Goal: Information Seeking & Learning: Learn about a topic

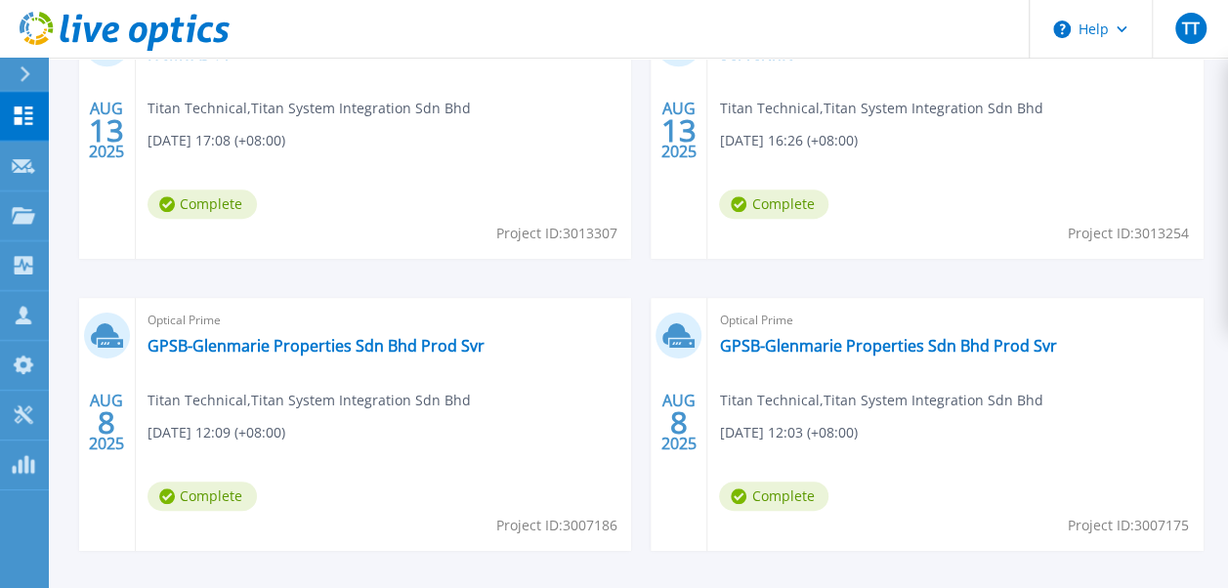
scroll to position [684, 0]
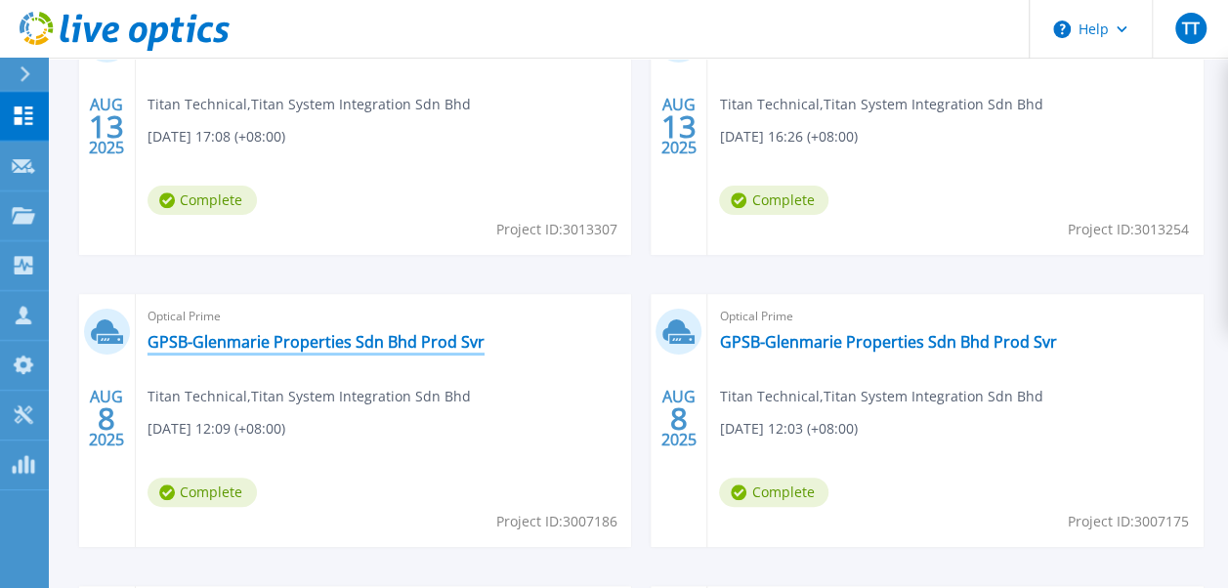
click at [370, 346] on link "GPSB-Glenmarie Properties Sdn Bhd Prod Svr" at bounding box center [315, 342] width 337 height 20
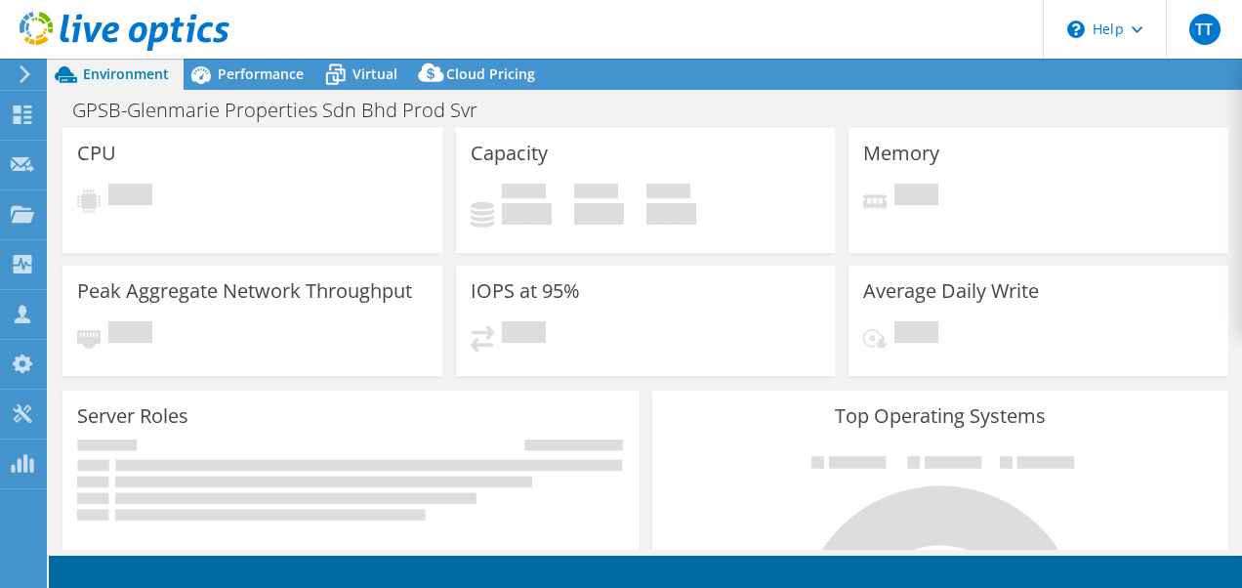
select select "[GEOGRAPHIC_DATA]"
select select "MYR"
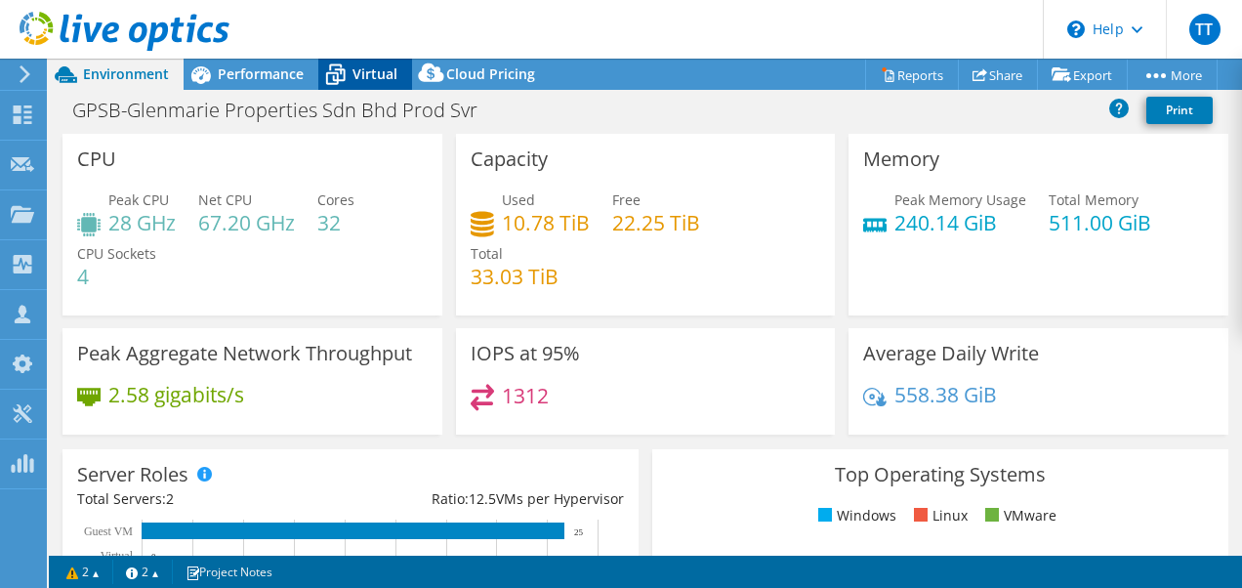
click at [358, 80] on span "Virtual" at bounding box center [375, 73] width 45 height 19
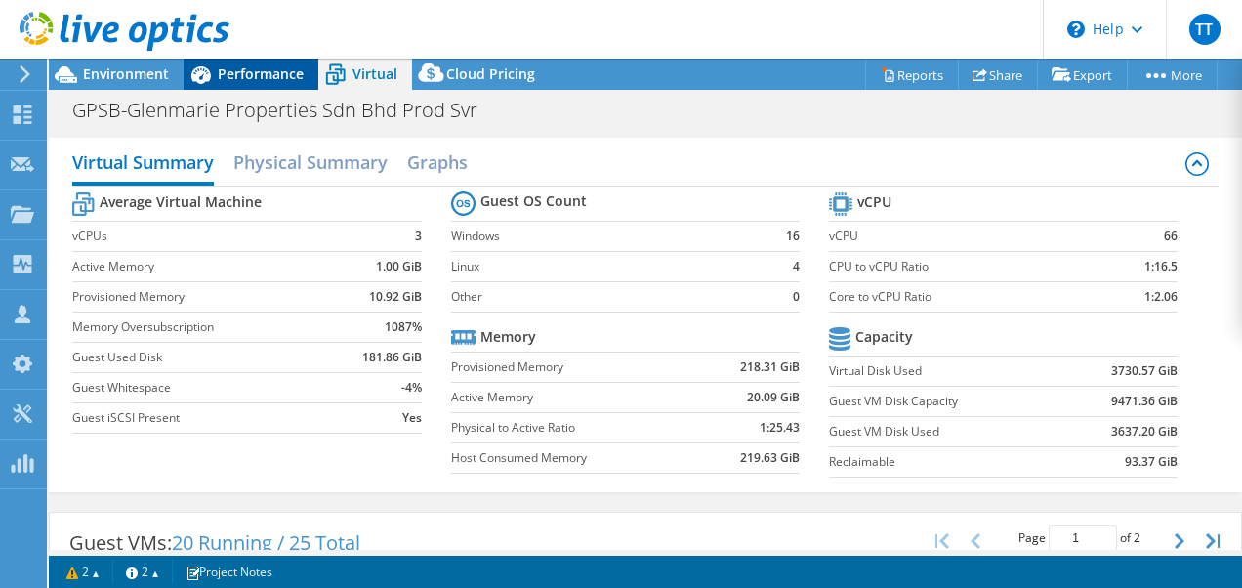
click at [271, 78] on span "Performance" at bounding box center [261, 73] width 86 height 19
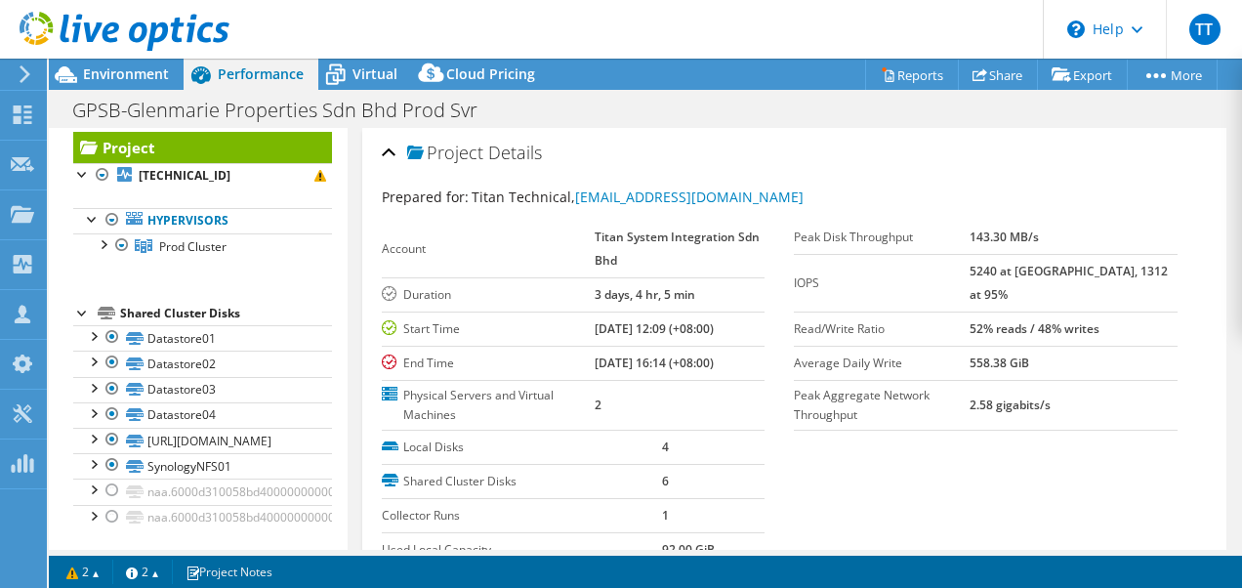
scroll to position [55, 0]
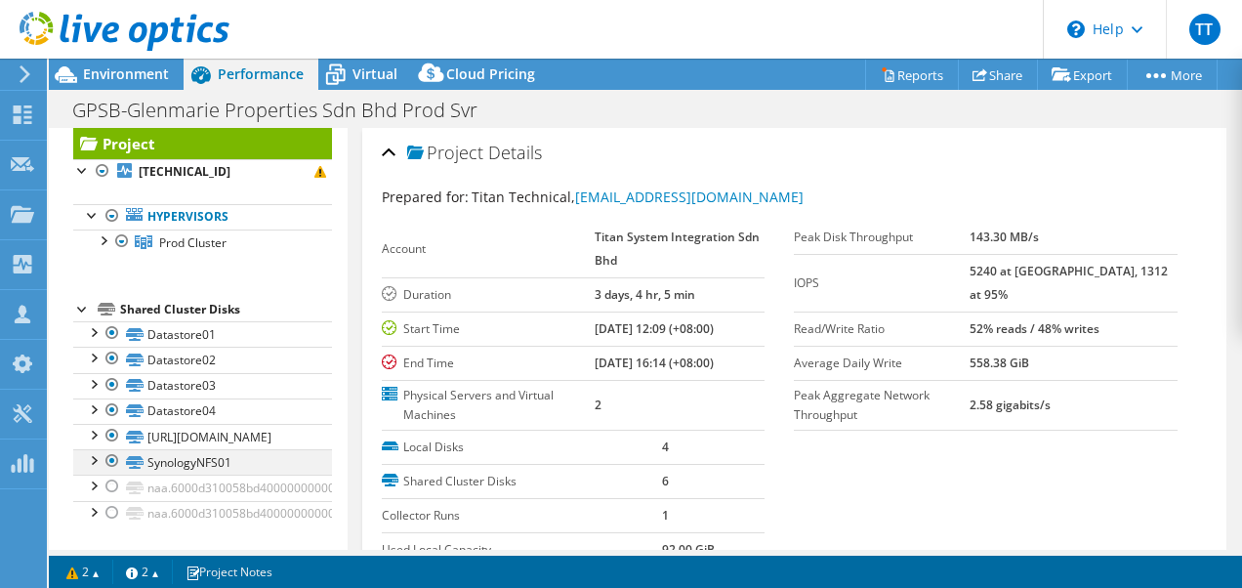
click at [112, 459] on div at bounding box center [113, 460] width 20 height 23
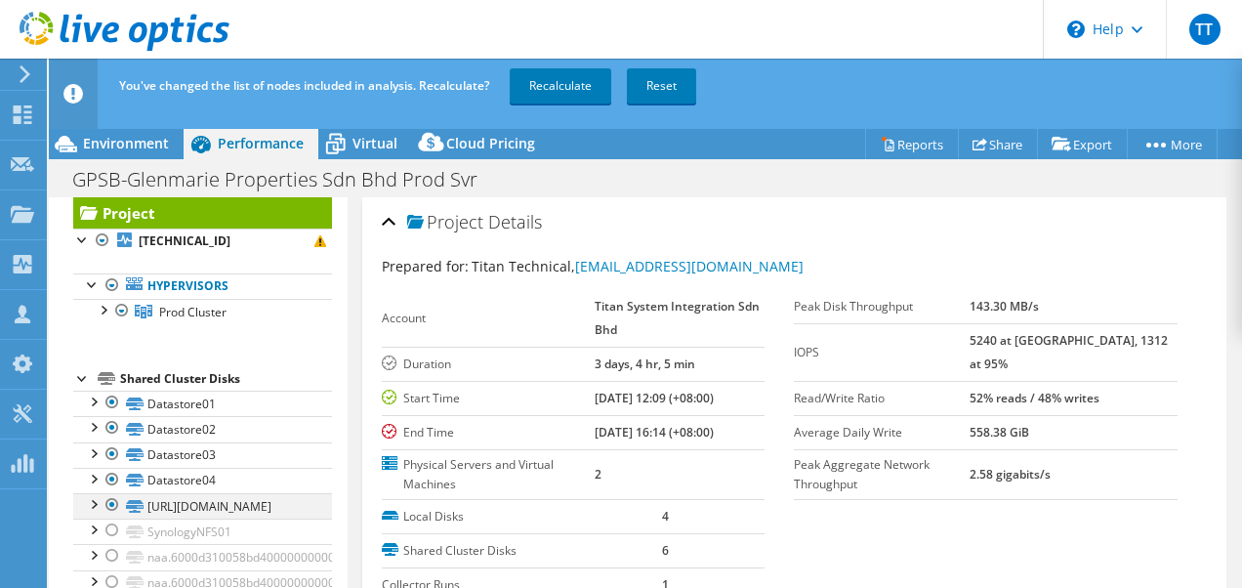
click at [112, 493] on div at bounding box center [113, 504] width 20 height 23
click at [568, 87] on link "Recalculate" at bounding box center [561, 85] width 102 height 35
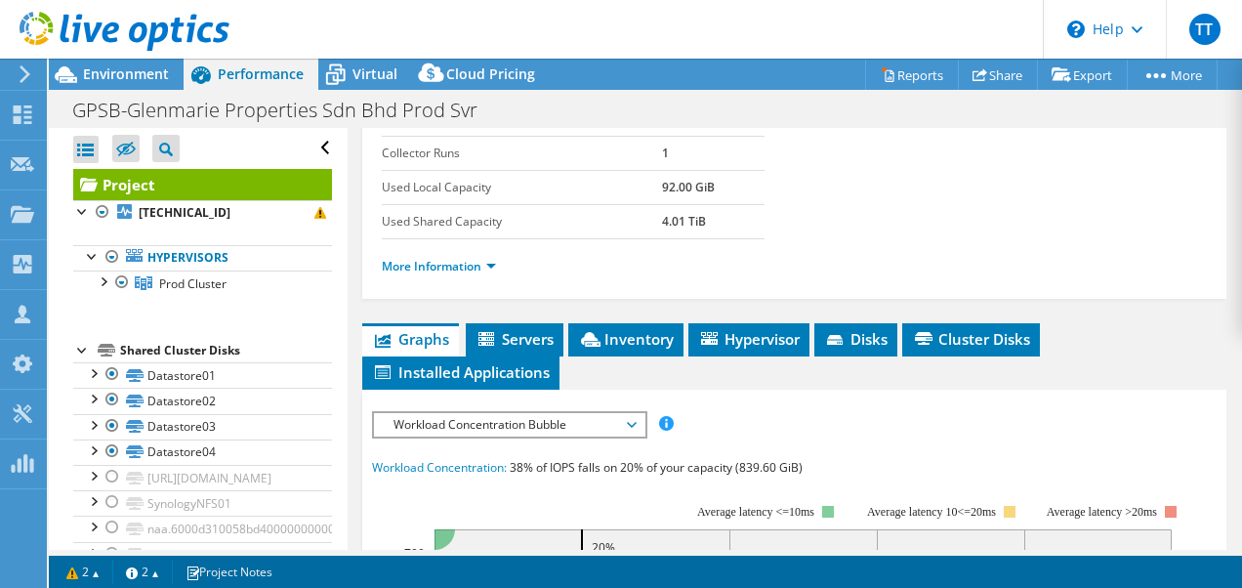
scroll to position [391, 0]
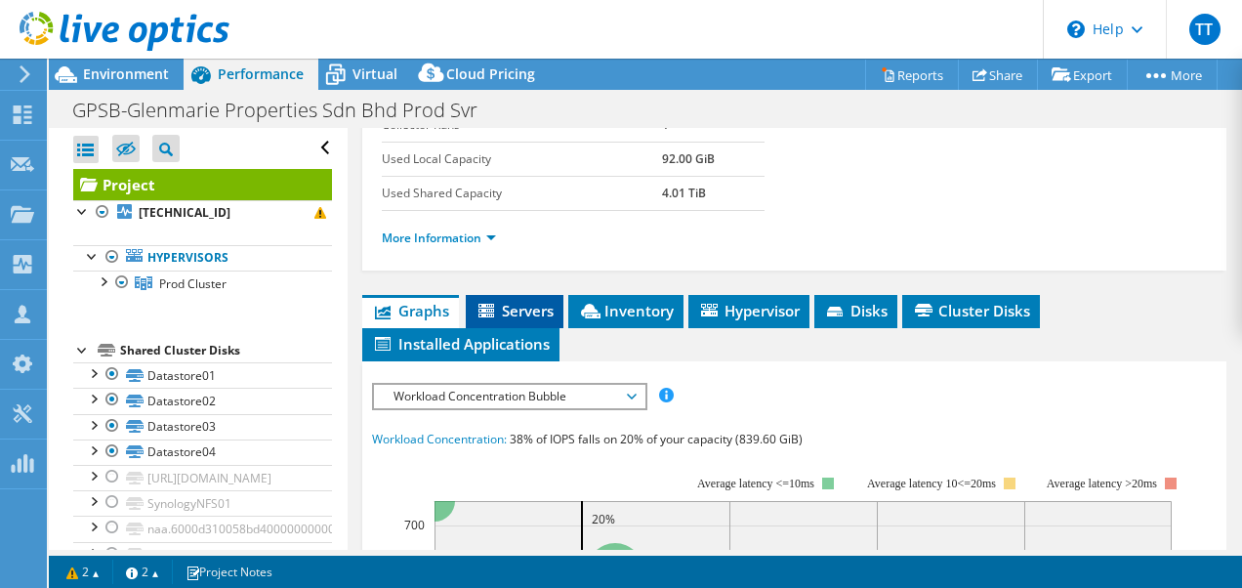
click at [517, 311] on span "Servers" at bounding box center [515, 311] width 78 height 20
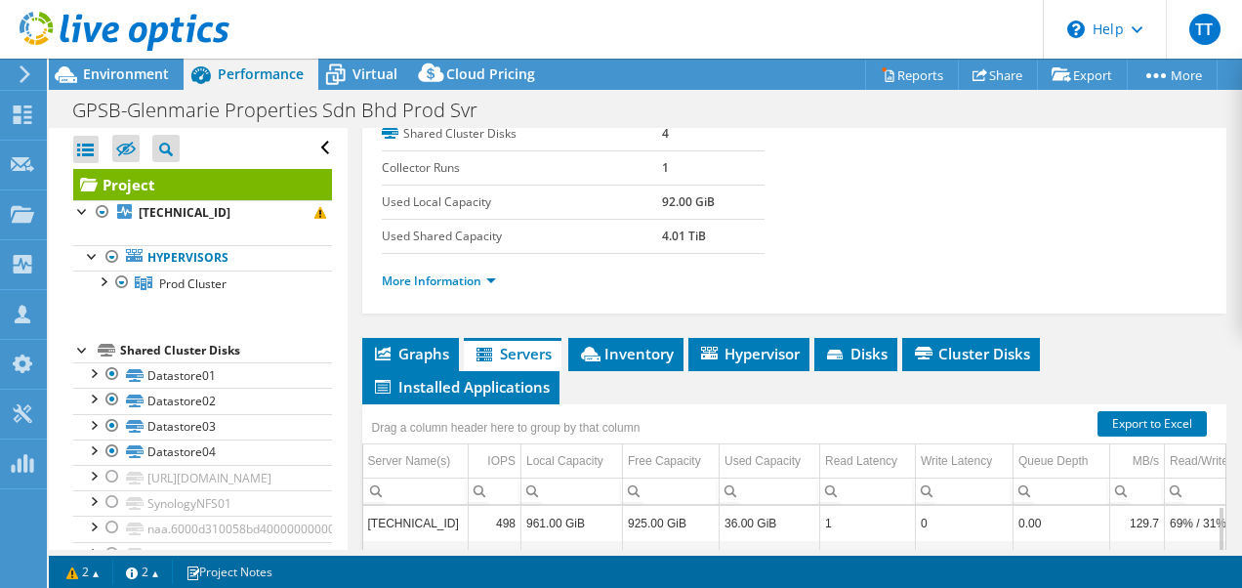
scroll to position [293, 0]
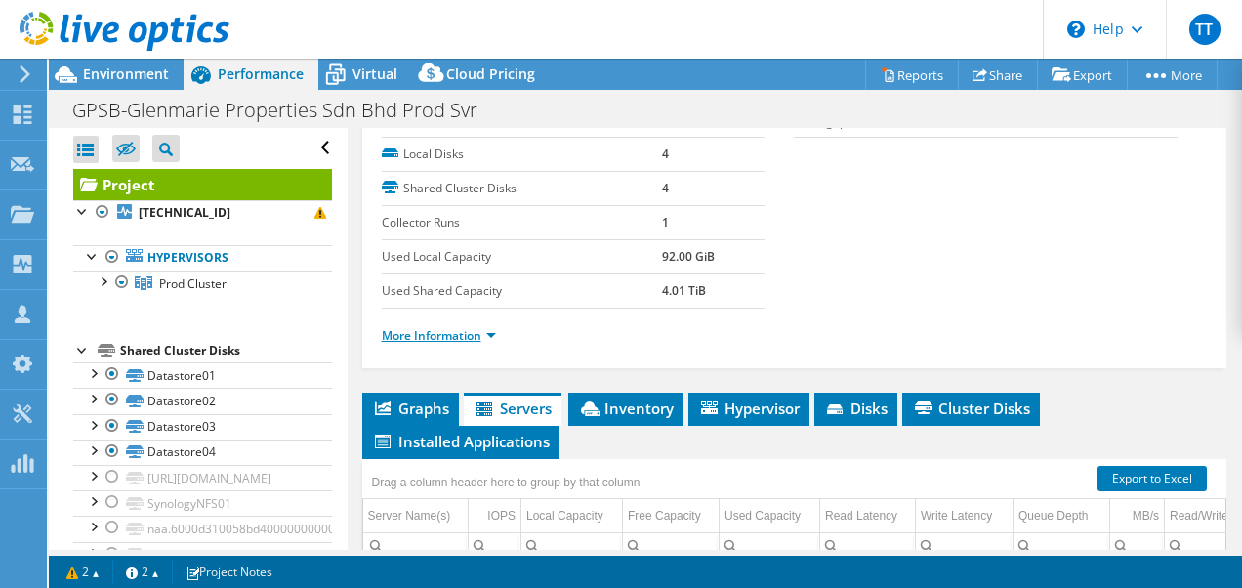
click at [440, 333] on link "More Information" at bounding box center [439, 335] width 114 height 17
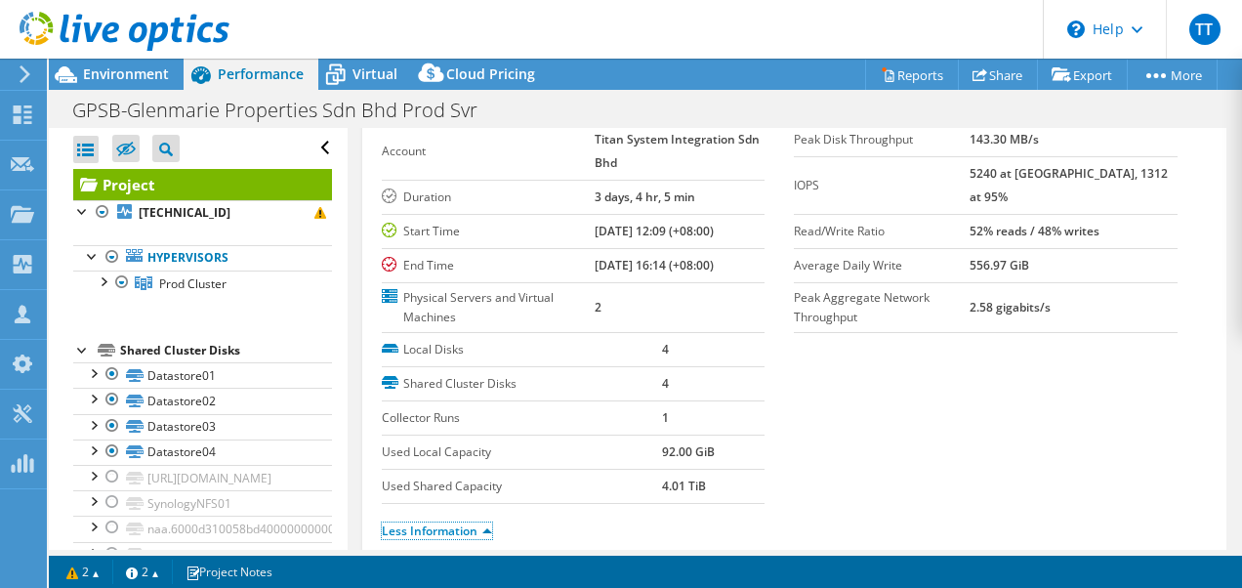
scroll to position [0, 0]
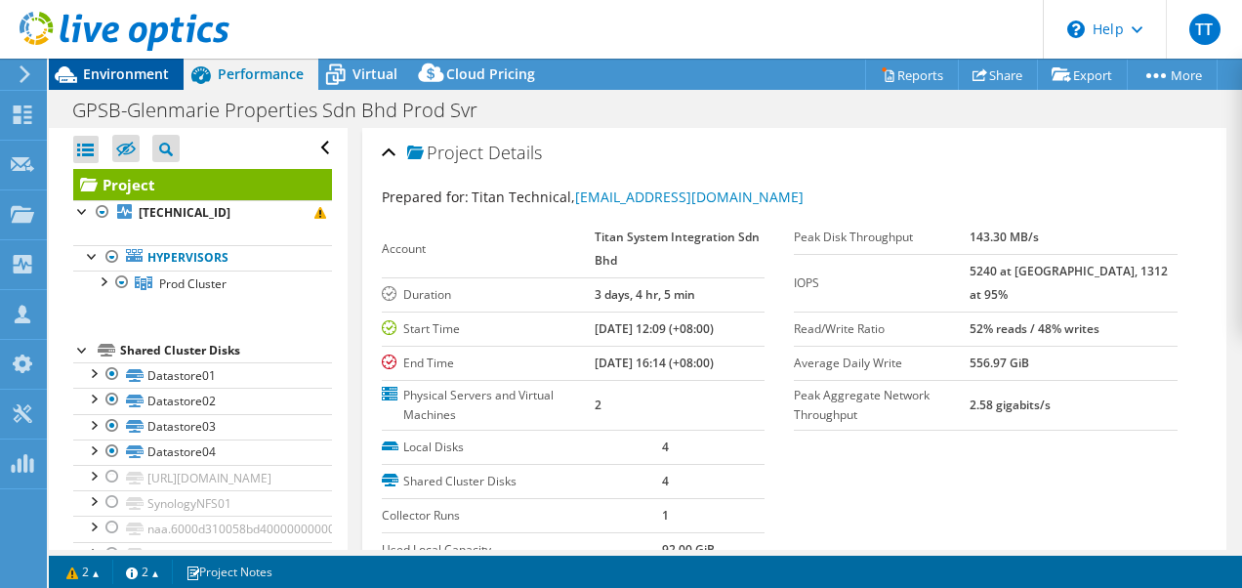
click at [119, 83] on div "Environment" at bounding box center [116, 74] width 135 height 31
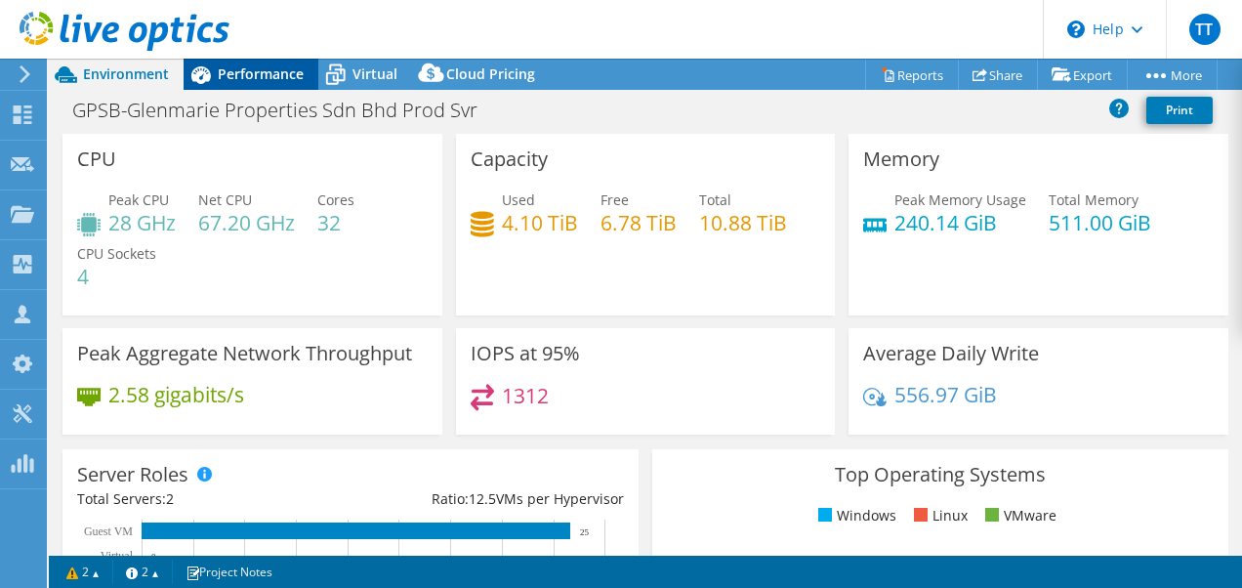
click at [267, 86] on div "Performance" at bounding box center [251, 74] width 135 height 31
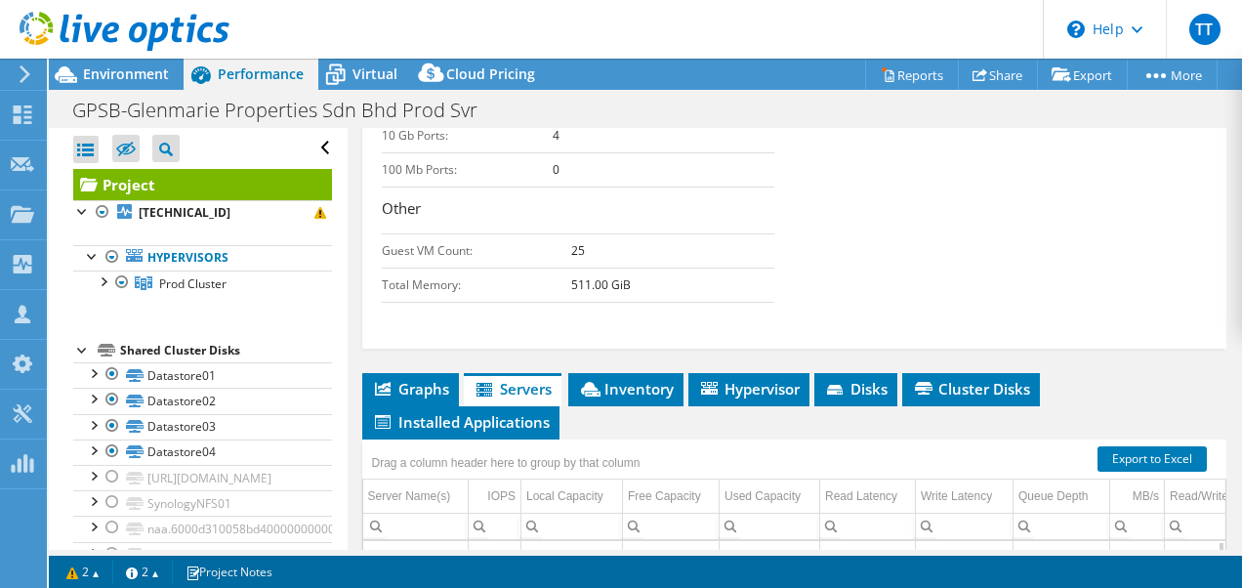
scroll to position [1074, 0]
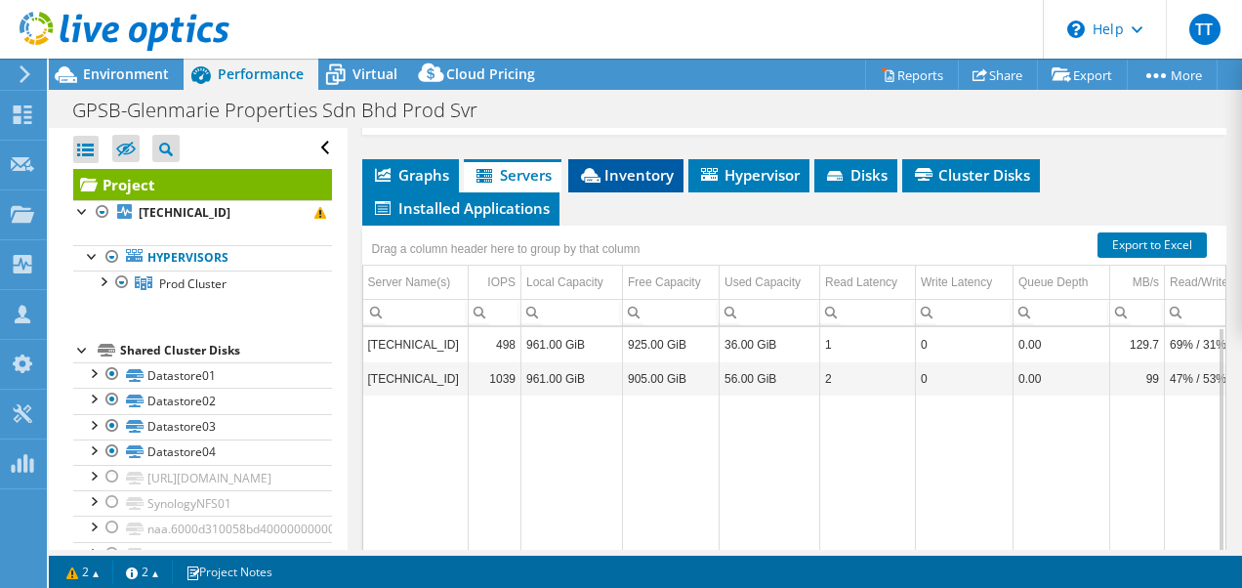
click at [633, 168] on span "Inventory" at bounding box center [626, 175] width 96 height 20
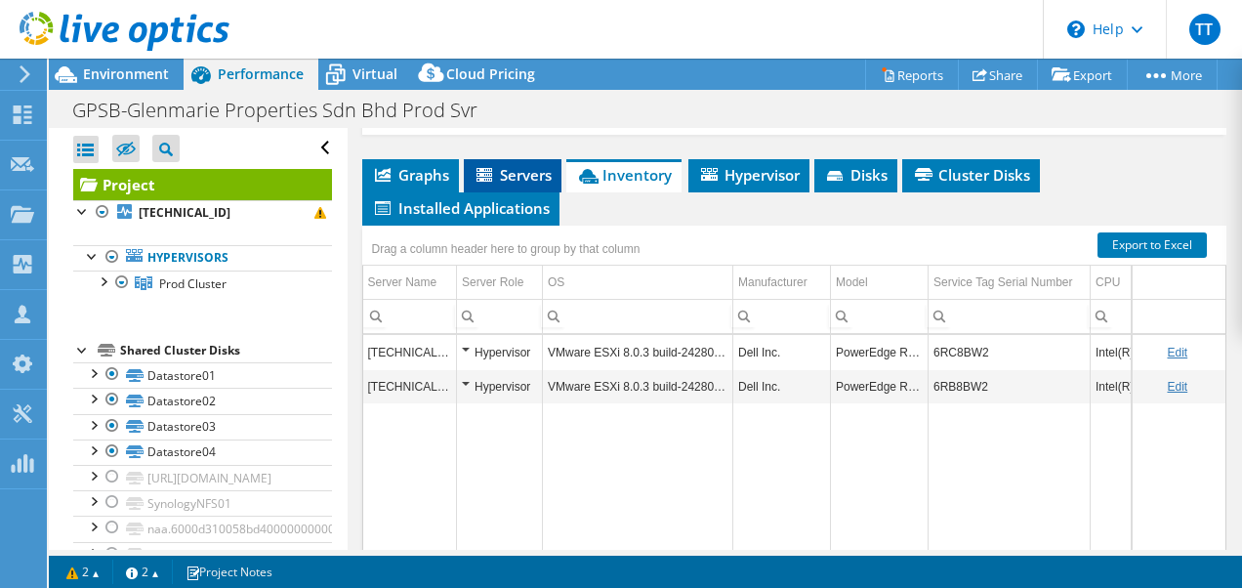
click at [508, 165] on span "Servers" at bounding box center [513, 175] width 78 height 20
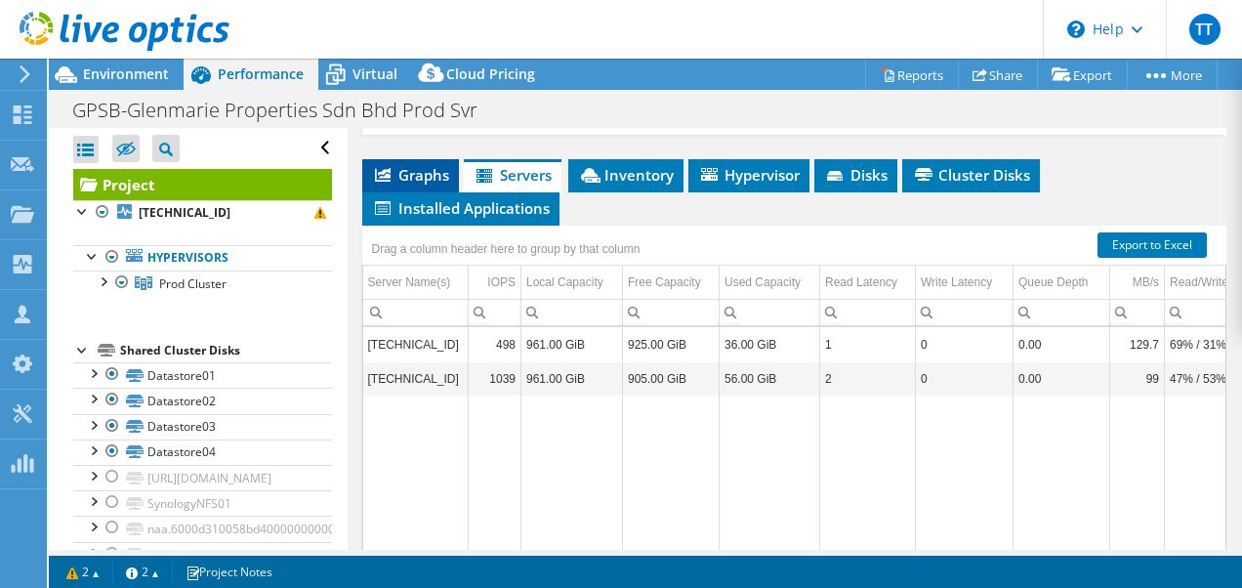
click at [420, 165] on span "Graphs" at bounding box center [410, 175] width 77 height 20
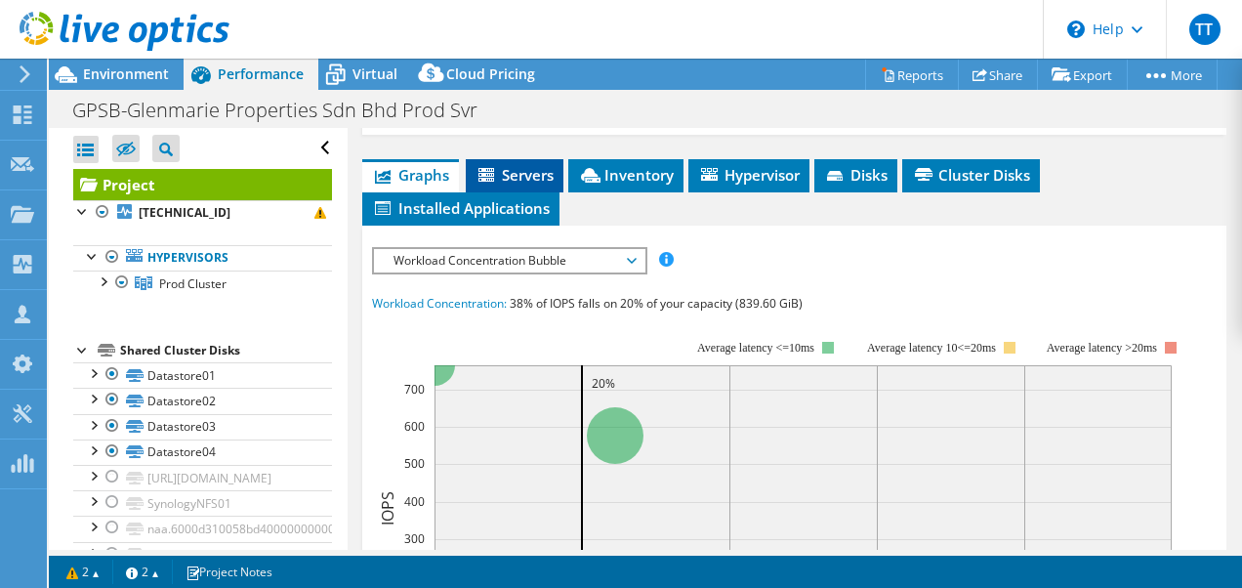
click at [522, 159] on li "Servers" at bounding box center [515, 175] width 98 height 33
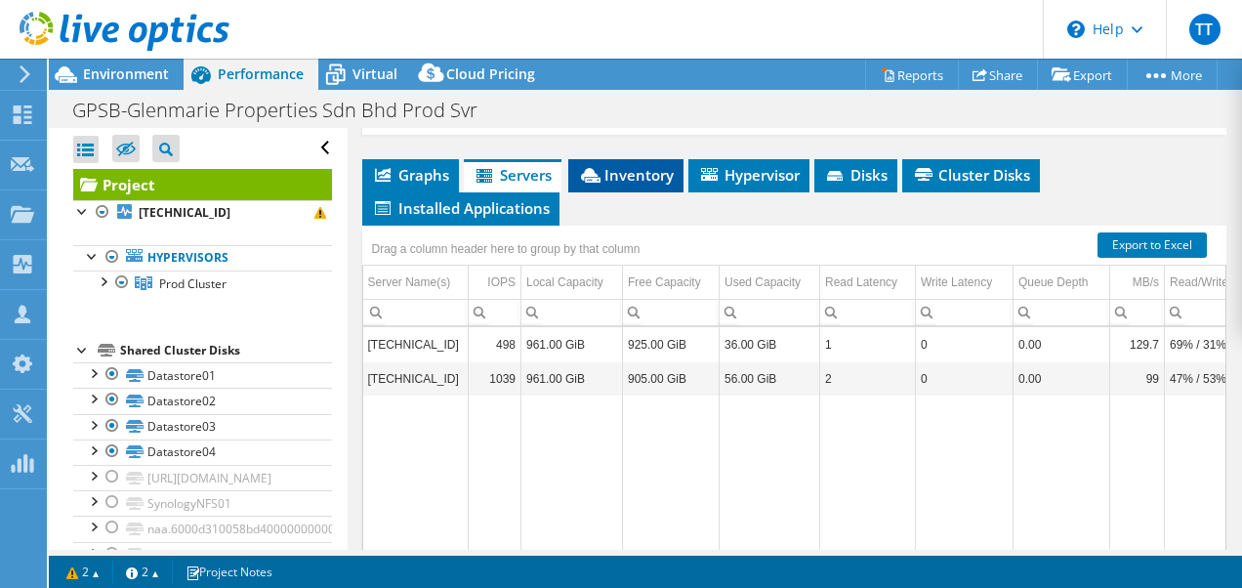
click at [654, 169] on span "Inventory" at bounding box center [626, 175] width 96 height 20
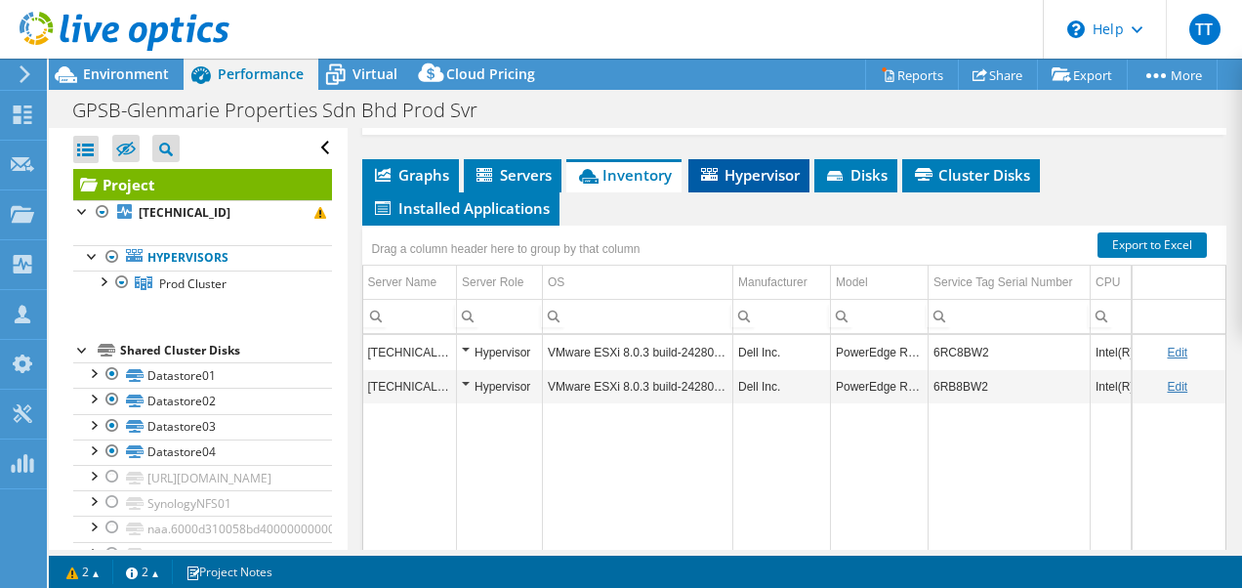
click at [772, 165] on span "Hypervisor" at bounding box center [749, 175] width 102 height 20
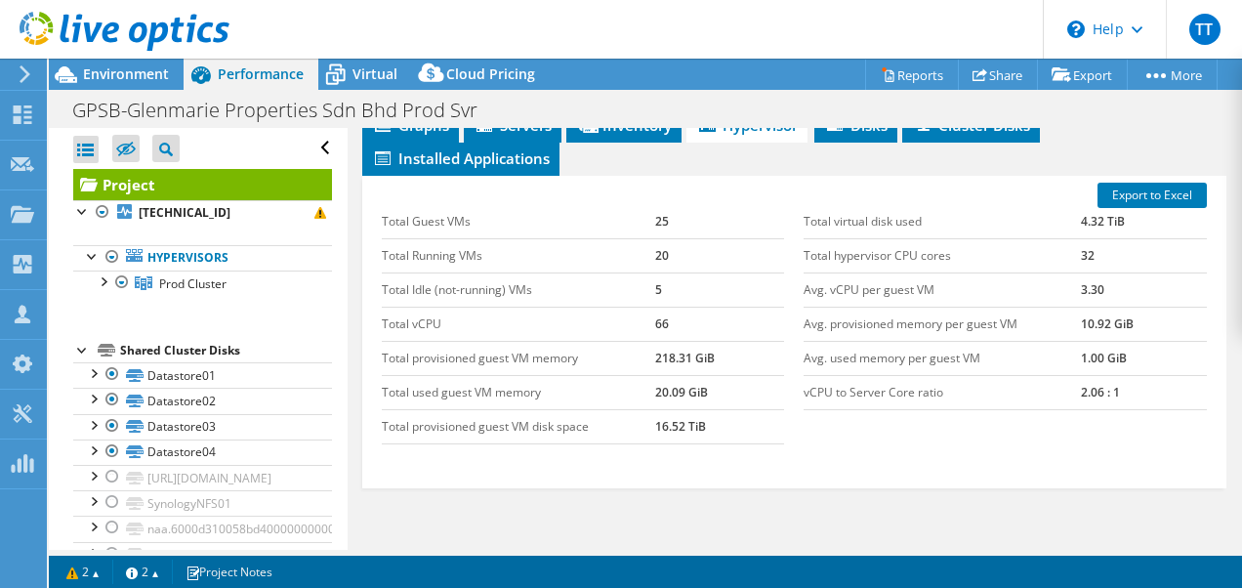
scroll to position [1099, 0]
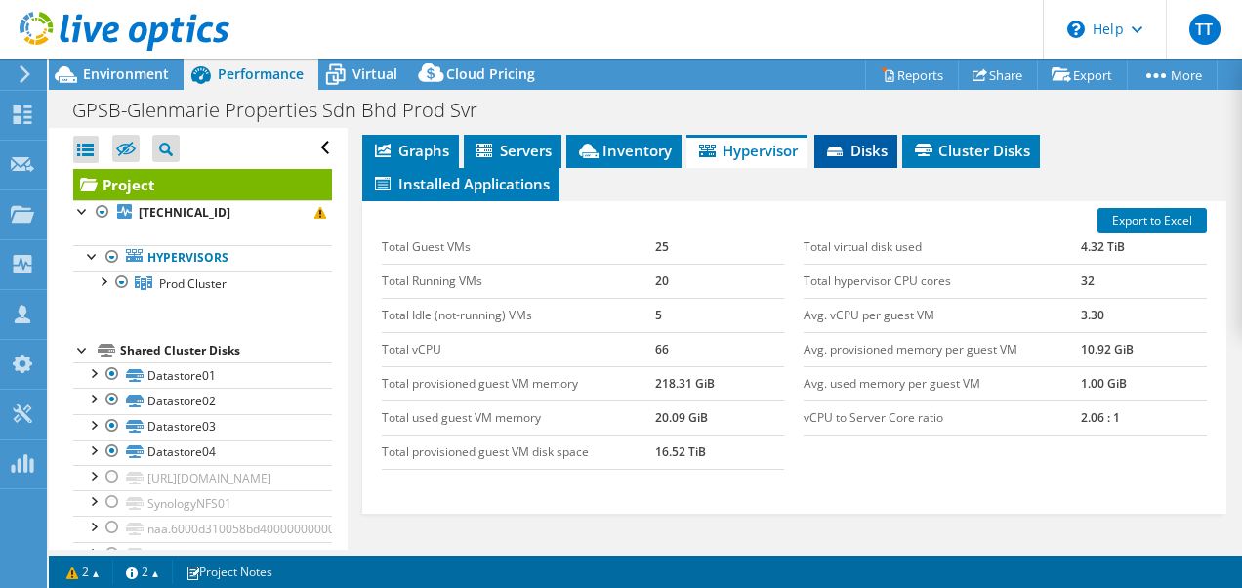
click at [853, 141] on span "Disks" at bounding box center [855, 151] width 63 height 20
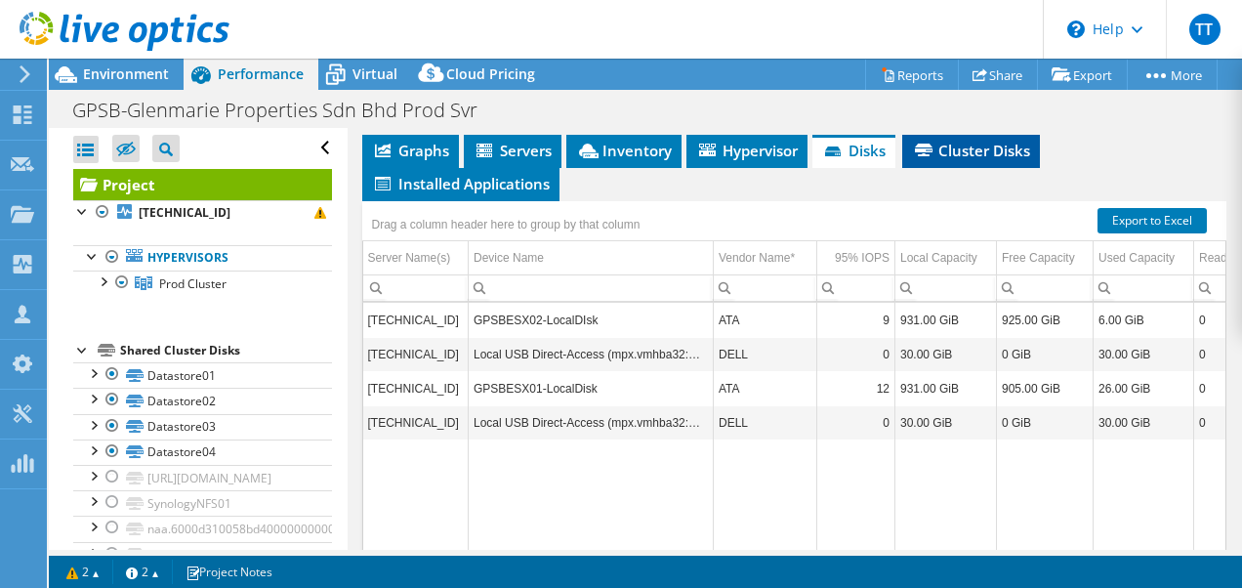
click at [969, 148] on span "Cluster Disks" at bounding box center [971, 151] width 118 height 20
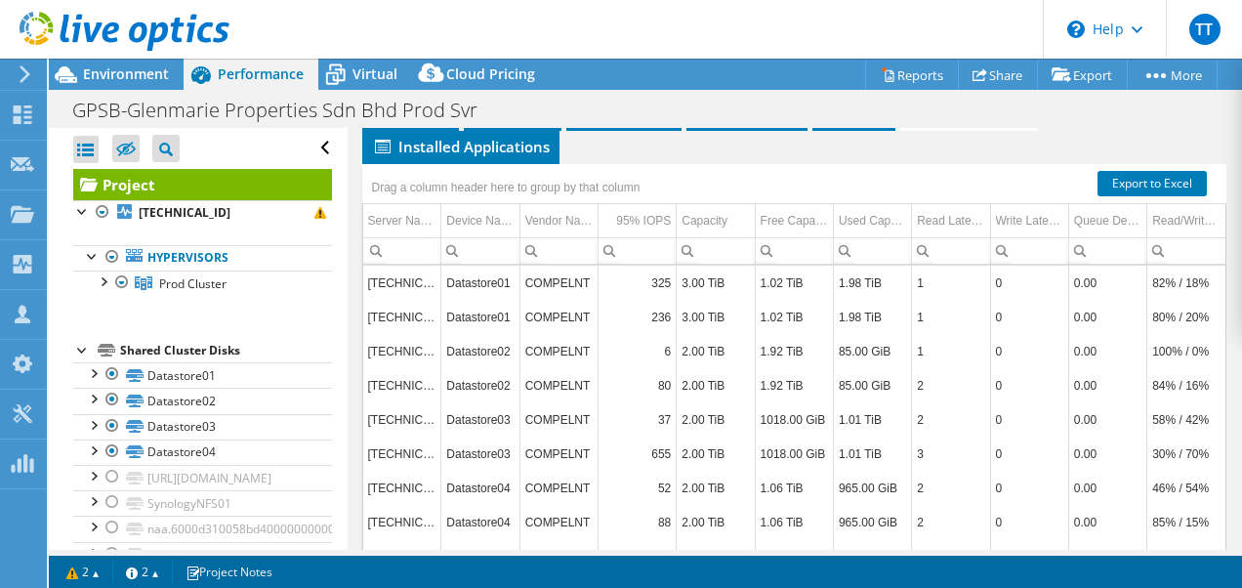
scroll to position [1038, 0]
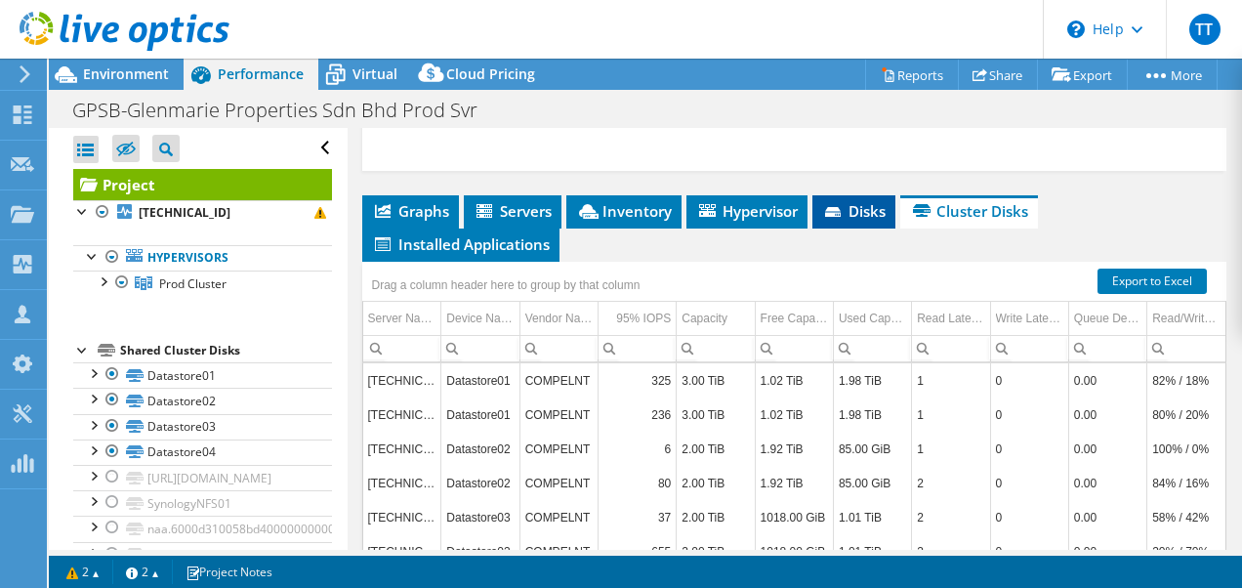
click at [873, 201] on span "Disks" at bounding box center [853, 211] width 63 height 20
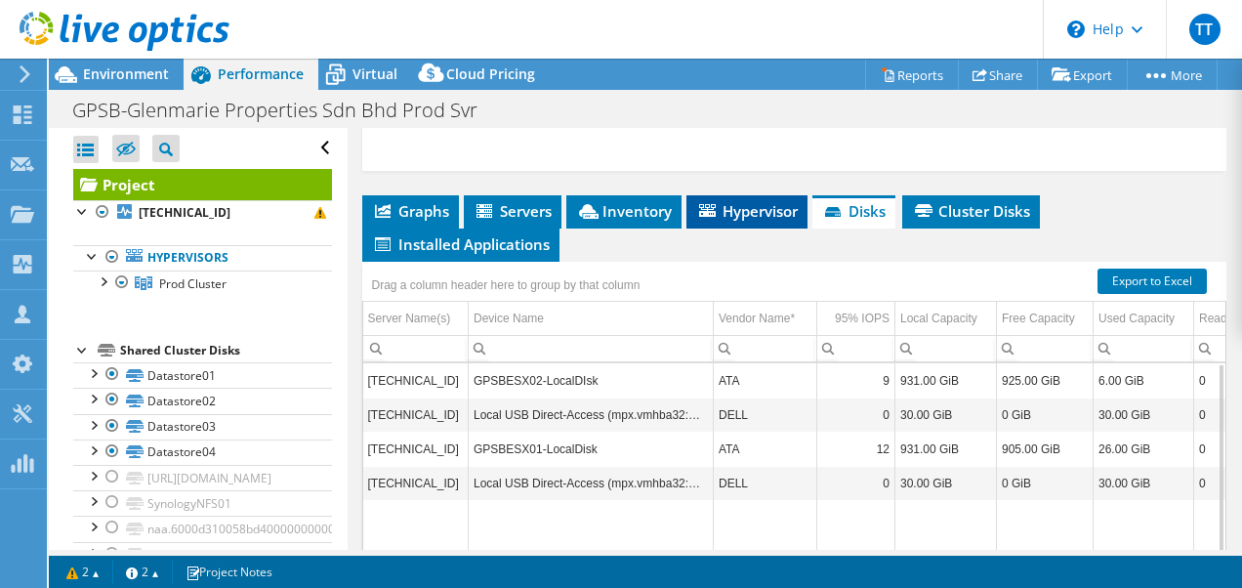
click at [760, 205] on span "Hypervisor" at bounding box center [747, 211] width 102 height 20
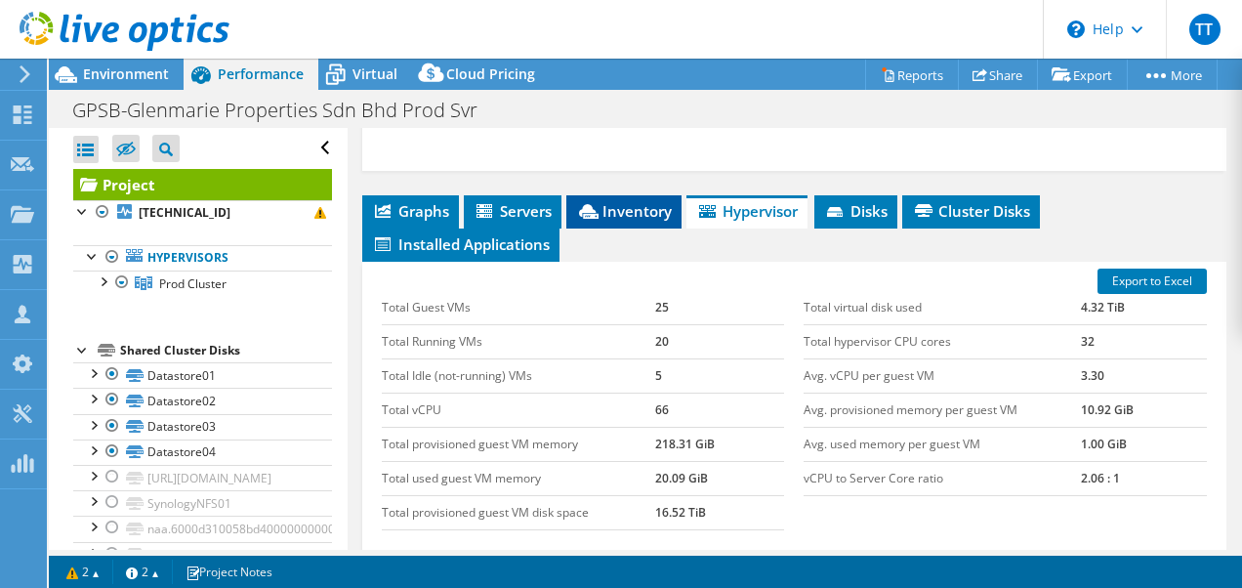
click at [634, 211] on li "Inventory" at bounding box center [623, 211] width 115 height 33
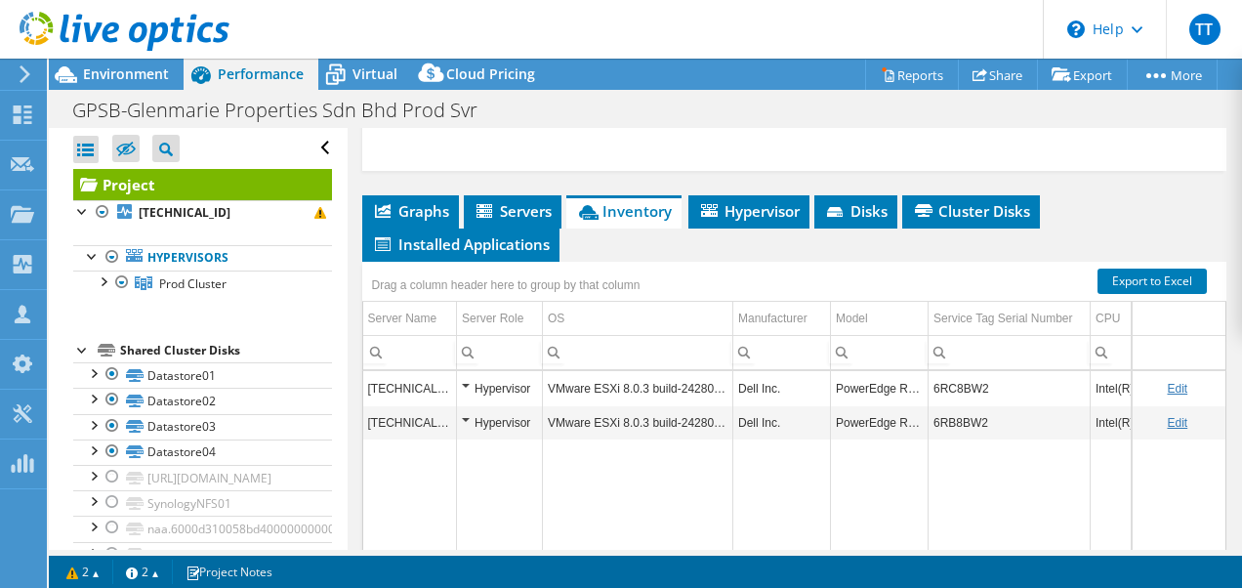
drag, startPoint x: 701, startPoint y: 551, endPoint x: 808, endPoint y: 551, distance: 106.5
click at [808, 551] on div "Project Actions Project Actions Reports Share Export vSAN ReadyNode Sizer" at bounding box center [645, 323] width 1193 height 529
drag, startPoint x: 1003, startPoint y: 371, endPoint x: 943, endPoint y: 376, distance: 59.8
click at [943, 376] on td "6RC8BW2" at bounding box center [1010, 388] width 162 height 34
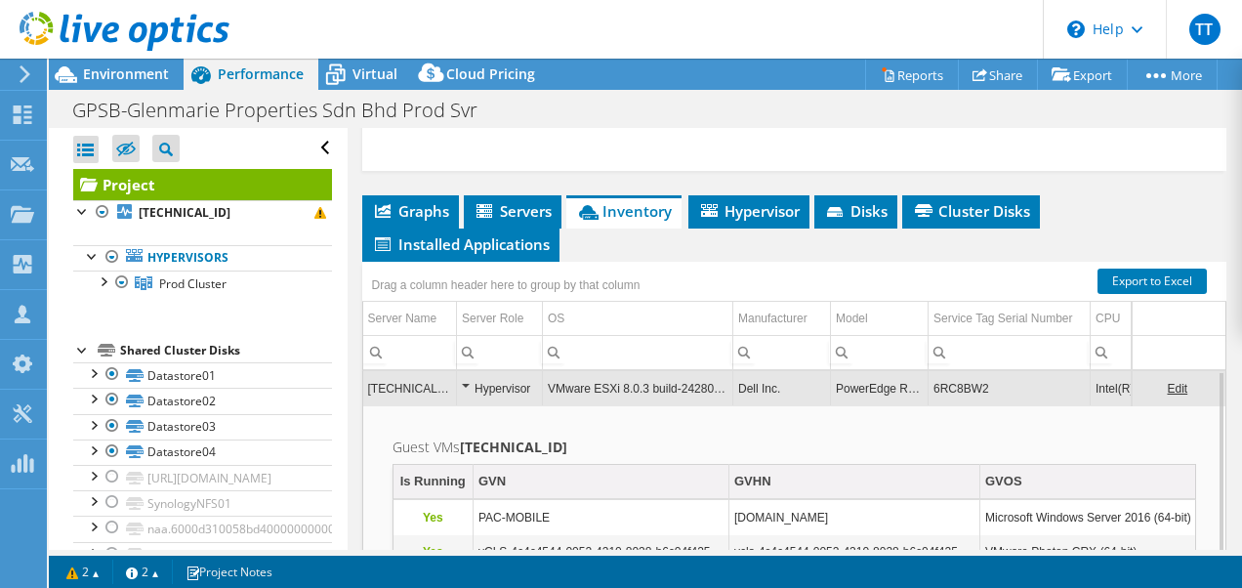
click at [1060, 375] on td "6RC8BW2" at bounding box center [1010, 388] width 162 height 34
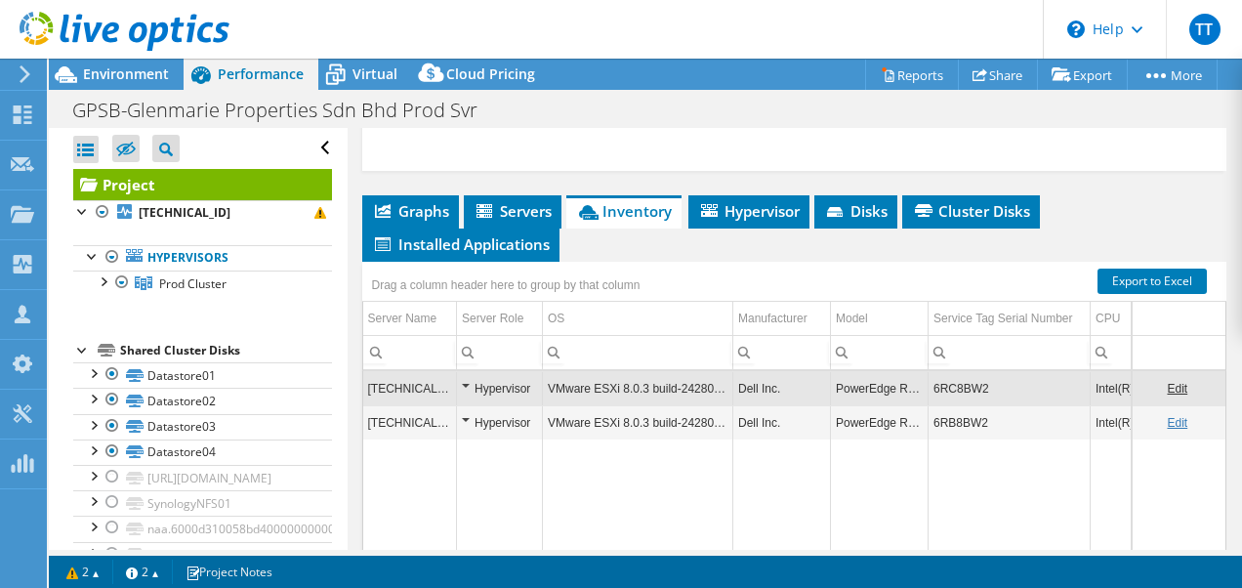
click at [1167, 382] on link "Edit" at bounding box center [1177, 389] width 21 height 14
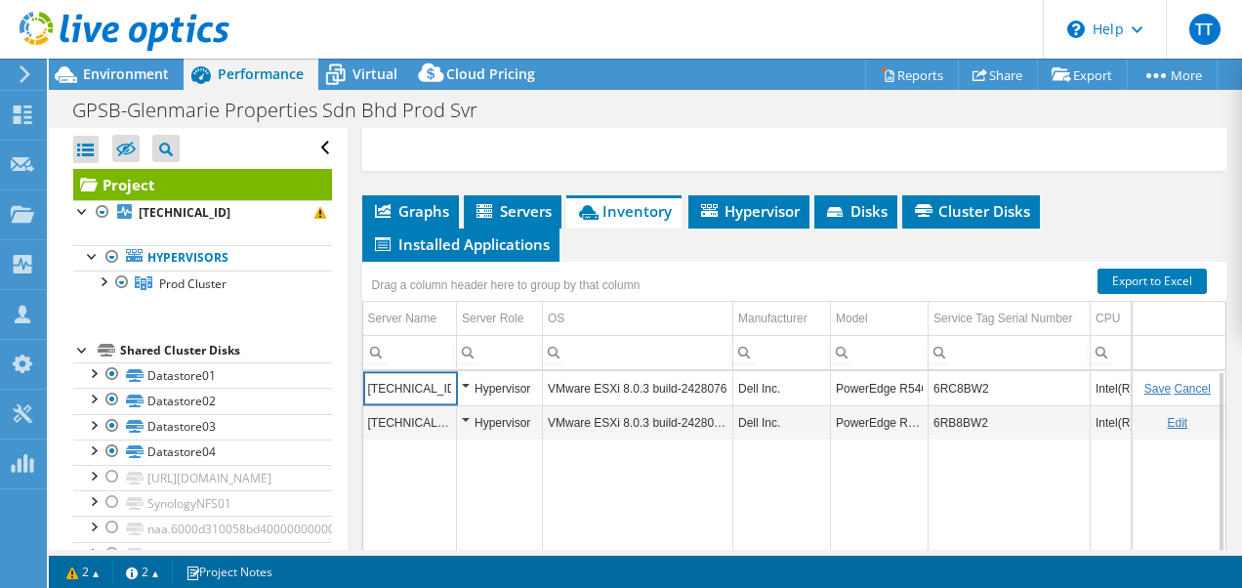
click at [1175, 382] on link "Cancel" at bounding box center [1193, 389] width 36 height 14
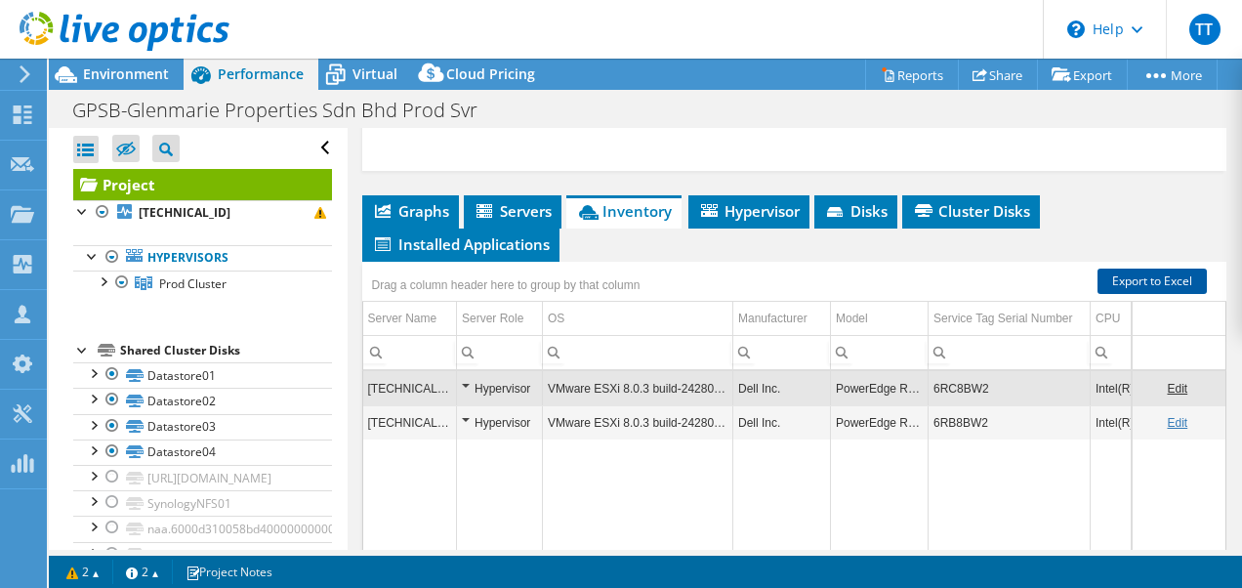
click at [1151, 272] on link "Export to Excel" at bounding box center [1152, 281] width 109 height 25
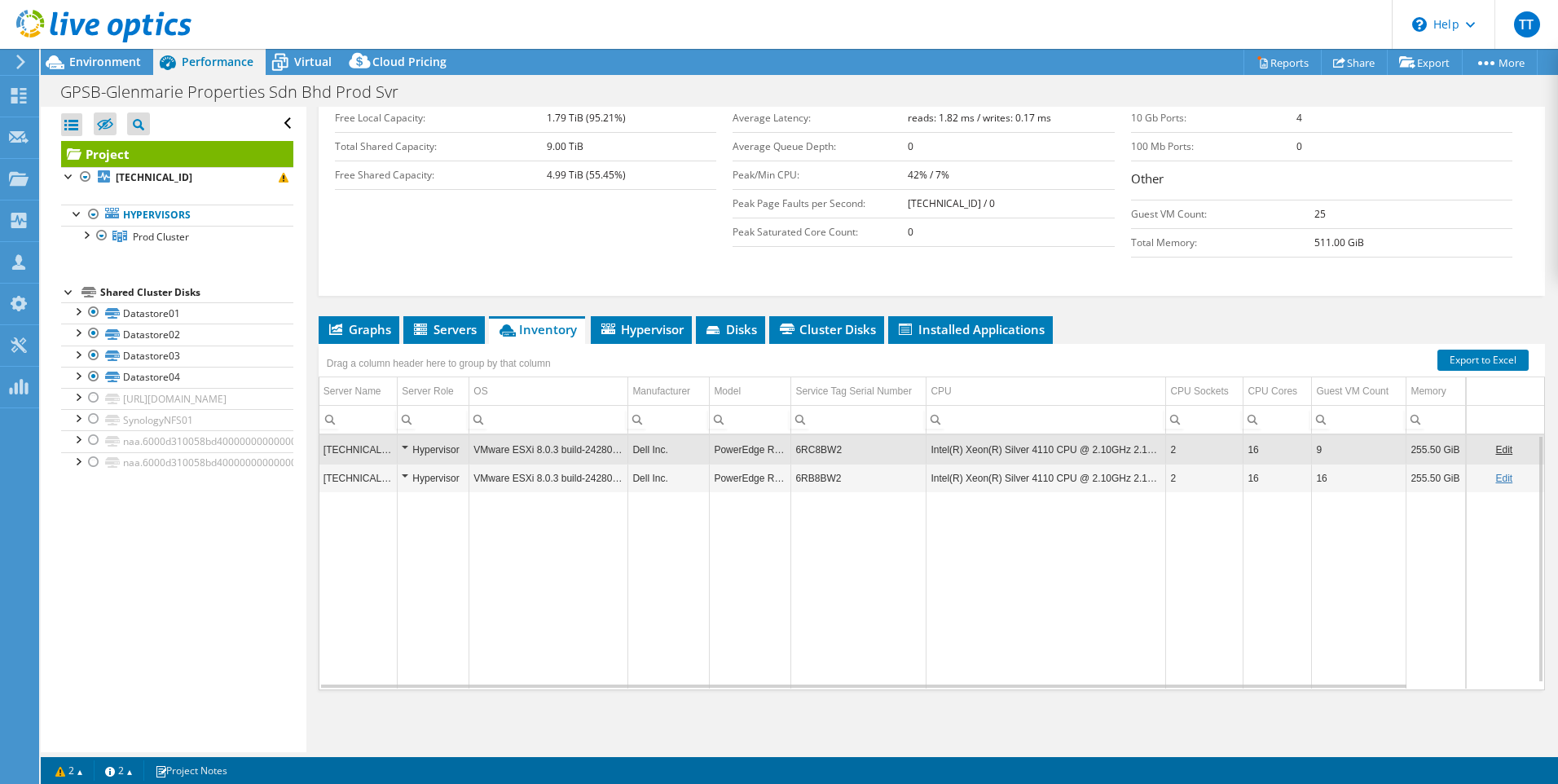
scroll to position [328, 0]
